Goal: Task Accomplishment & Management: Complete application form

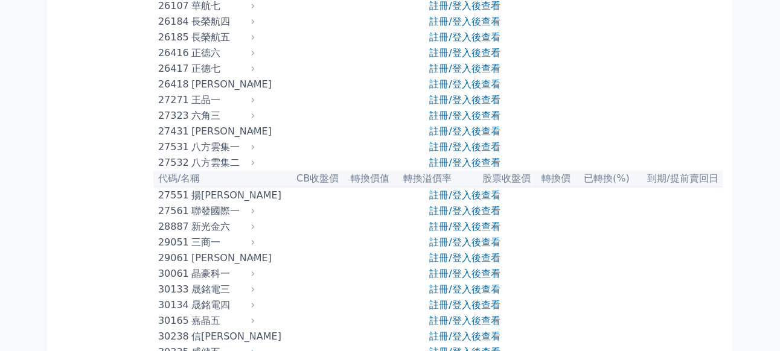
scroll to position [1389, 0]
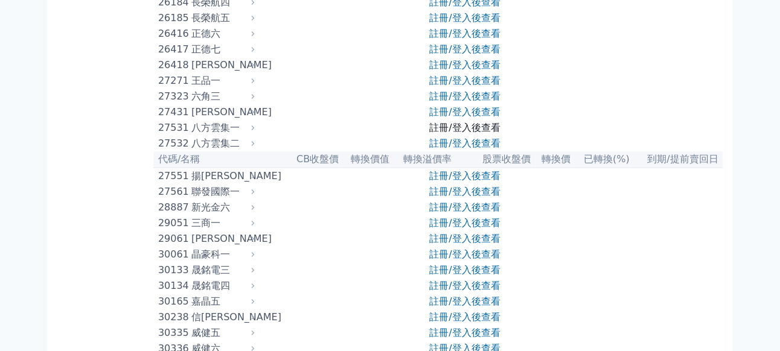
click at [438, 133] on link "註冊/登入後查看" at bounding box center [465, 127] width 71 height 11
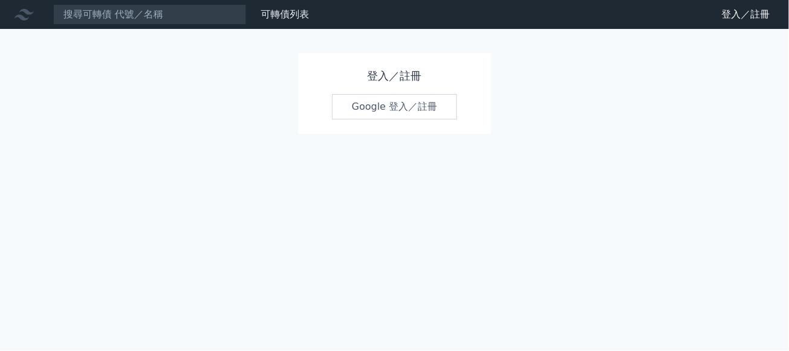
click at [406, 110] on link "Google 登入／註冊" at bounding box center [395, 106] width 126 height 25
click at [398, 106] on link "Google 登入／註冊" at bounding box center [395, 106] width 126 height 25
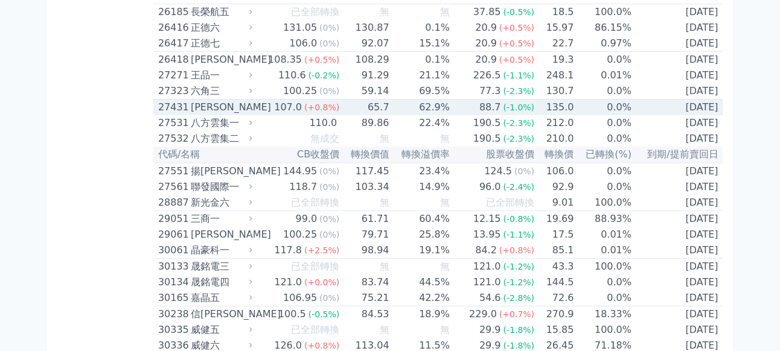
scroll to position [1389, 0]
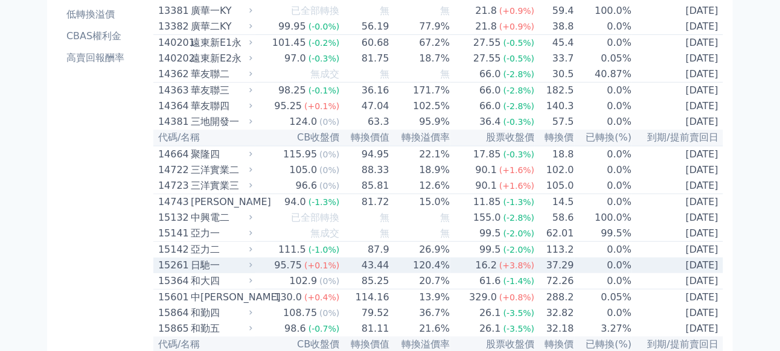
scroll to position [121, 0]
